Goal: Navigation & Orientation: Find specific page/section

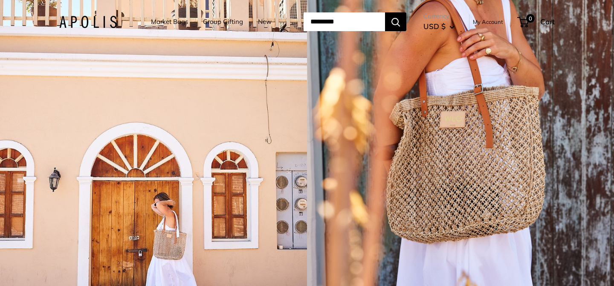
click at [258, 20] on link "New" at bounding box center [265, 22] width 14 height 12
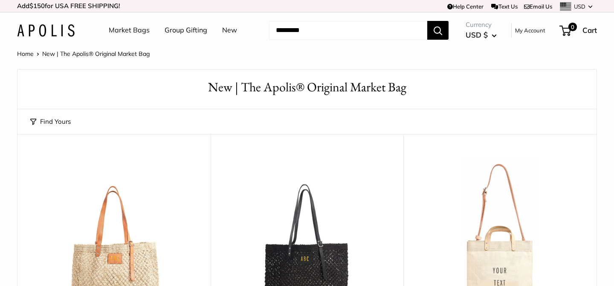
click at [39, 32] on img at bounding box center [46, 30] width 58 height 12
